Goal: Task Accomplishment & Management: Use online tool/utility

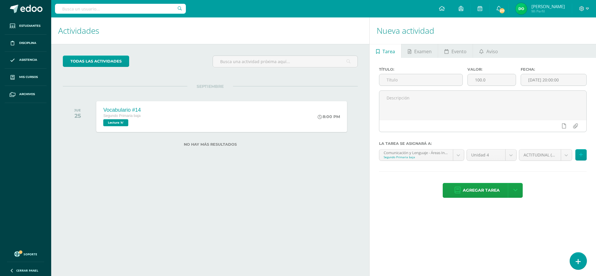
click at [577, 263] on icon at bounding box center [577, 261] width 5 height 7
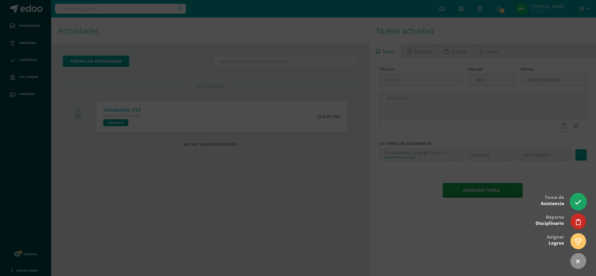
click at [576, 201] on icon at bounding box center [577, 202] width 7 height 7
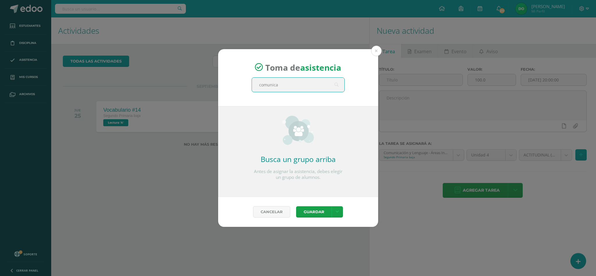
type input "comunicac"
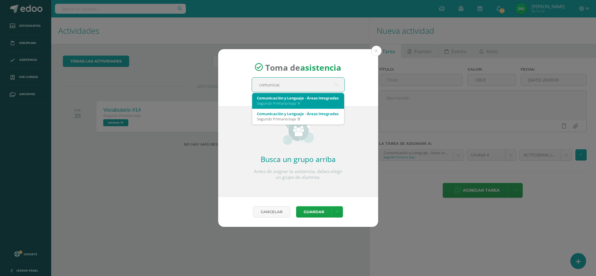
click at [320, 101] on div "Segundo Primaria baja 'A'" at bounding box center [298, 103] width 83 height 5
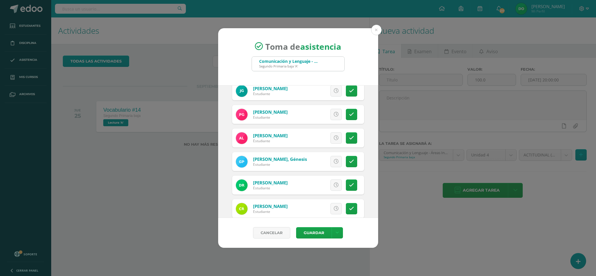
scroll to position [187, 0]
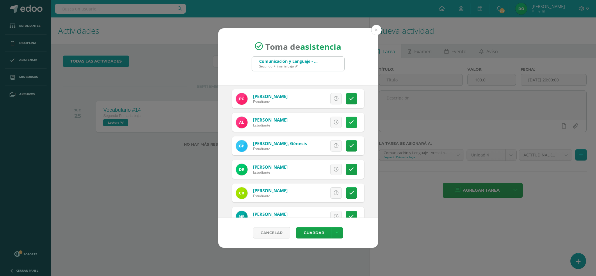
click at [347, 122] on link at bounding box center [351, 122] width 11 height 11
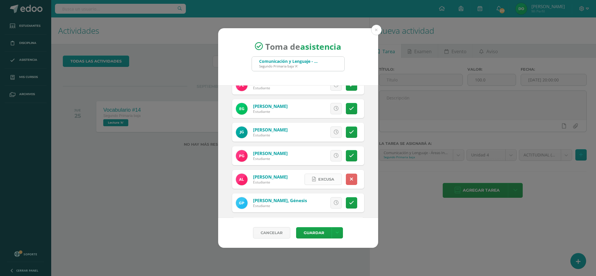
scroll to position [129, 0]
click at [333, 109] on icon at bounding box center [335, 109] width 5 height 5
click at [320, 109] on span "Excusa" at bounding box center [326, 109] width 16 height 11
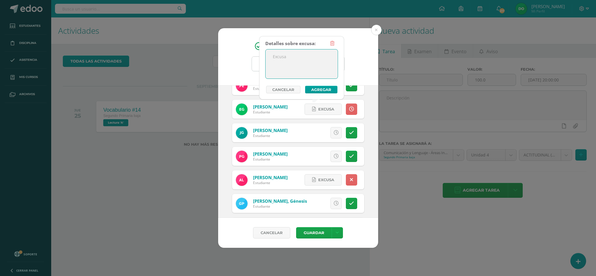
click at [296, 61] on textarea at bounding box center [301, 63] width 72 height 29
type textarea "Ausencia justificada."
click at [331, 90] on button "Agregar" at bounding box center [321, 90] width 32 height 8
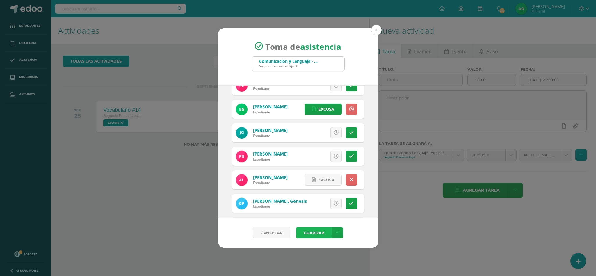
click at [315, 230] on button "Guardar" at bounding box center [313, 232] width 35 height 11
